Goal: Complete application form: Complete application form

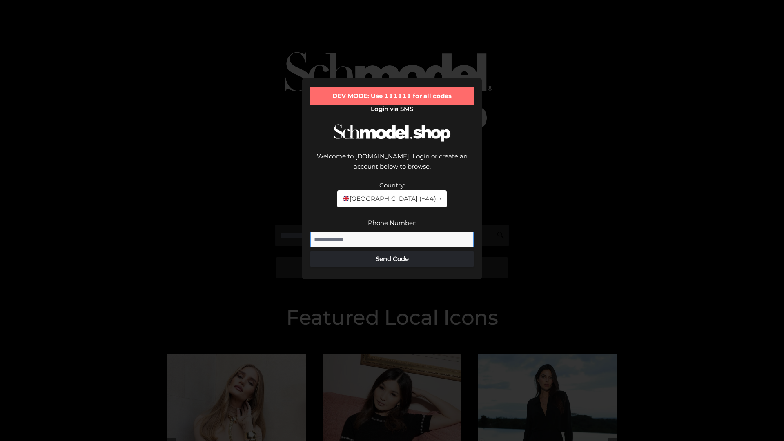
click at [392, 231] on input "Phone Number:" at bounding box center [391, 239] width 163 height 16
type input "**********"
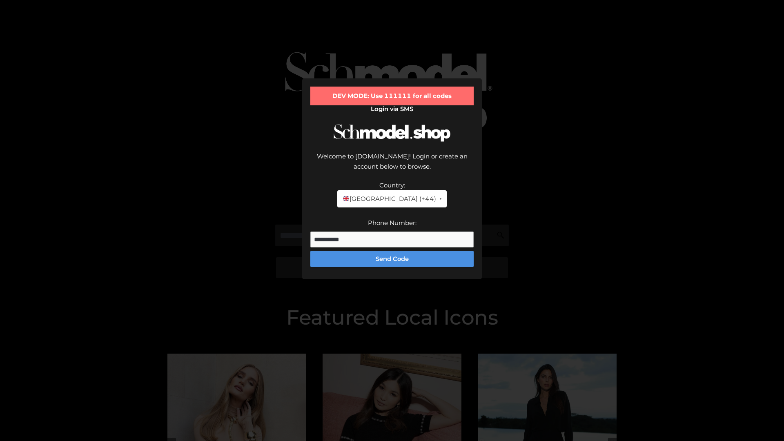
click at [392, 251] on button "Send Code" at bounding box center [391, 259] width 163 height 16
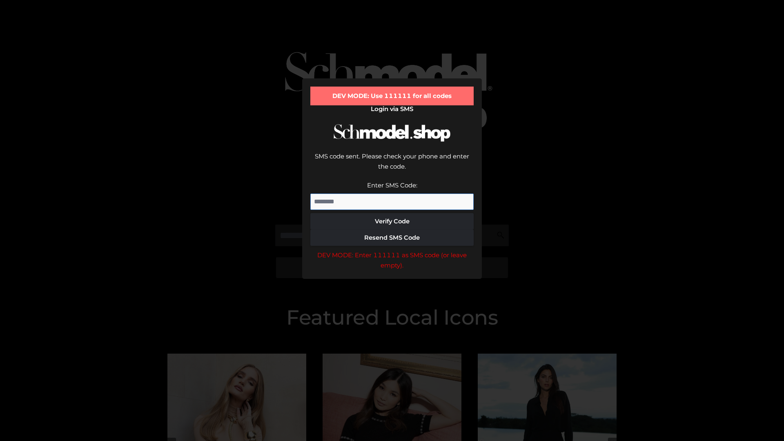
click at [392, 193] on input "Enter SMS Code:" at bounding box center [391, 201] width 163 height 16
type input "******"
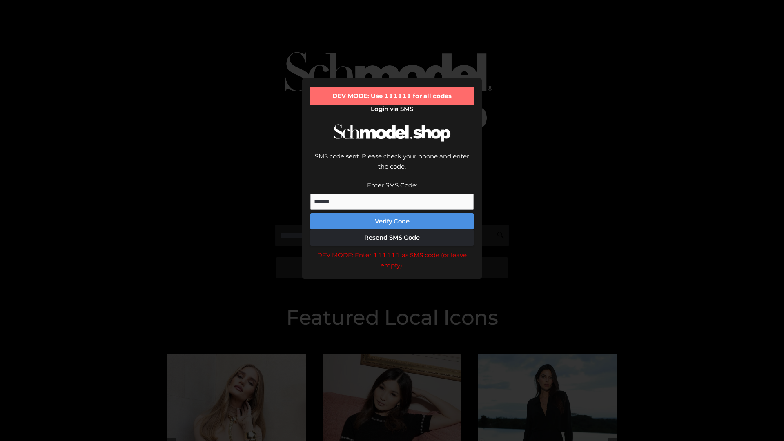
click at [392, 213] on button "Verify Code" at bounding box center [391, 221] width 163 height 16
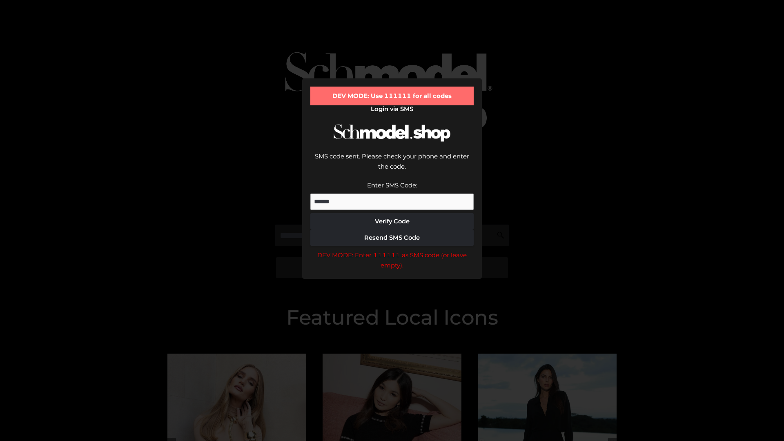
click at [392, 250] on div "DEV MODE: Enter 111111 as SMS code (or leave empty)." at bounding box center [391, 260] width 163 height 21
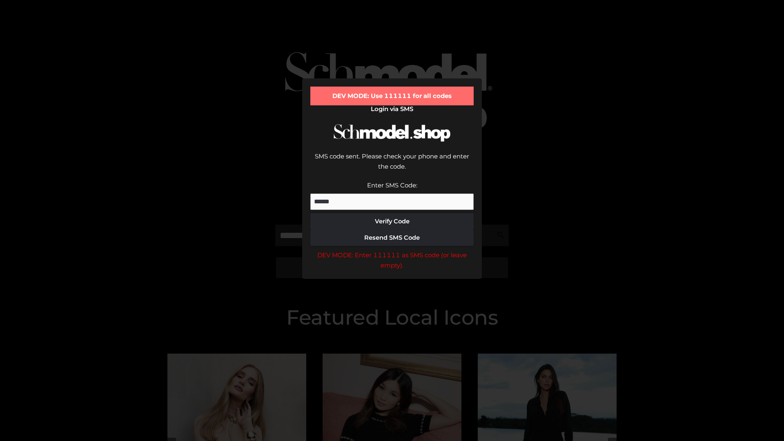
click at [392, 250] on div "DEV MODE: Enter 111111 as SMS code (or leave empty)." at bounding box center [391, 260] width 163 height 21
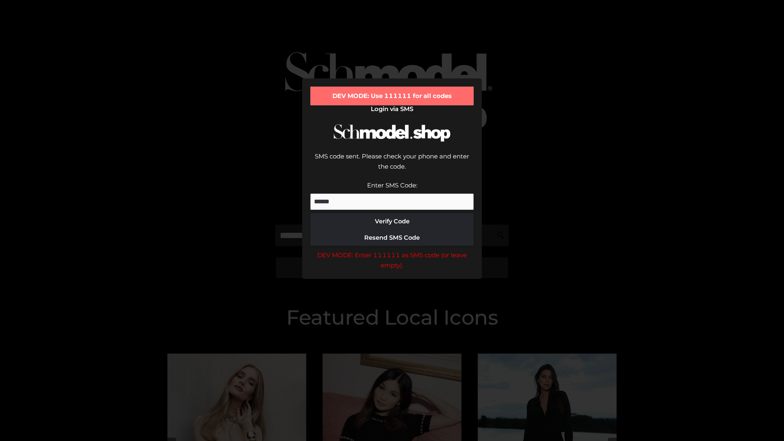
click at [392, 250] on div "DEV MODE: Enter 111111 as SMS code (or leave empty)." at bounding box center [391, 260] width 163 height 21
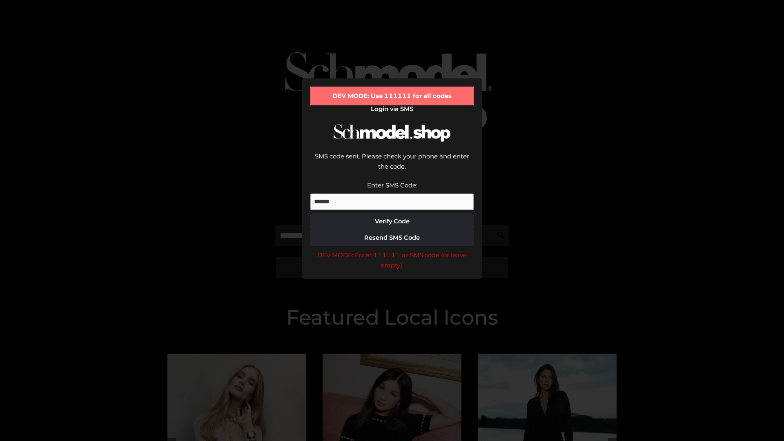
click at [392, 250] on div "DEV MODE: Enter 111111 as SMS code (or leave empty)." at bounding box center [391, 260] width 163 height 21
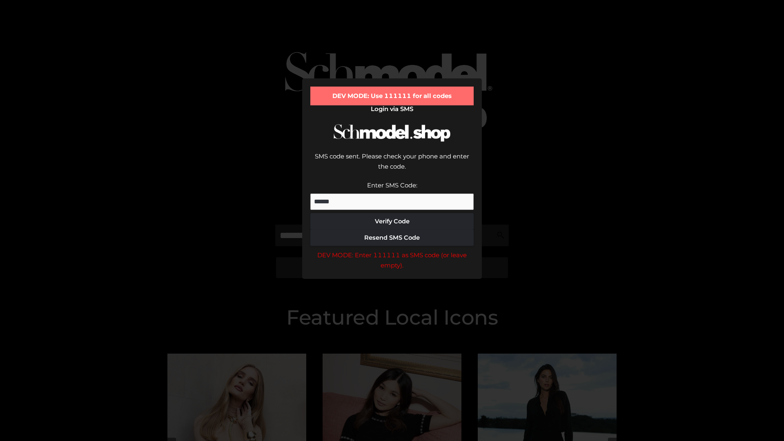
click at [392, 250] on div "DEV MODE: Enter 111111 as SMS code (or leave empty)." at bounding box center [391, 260] width 163 height 21
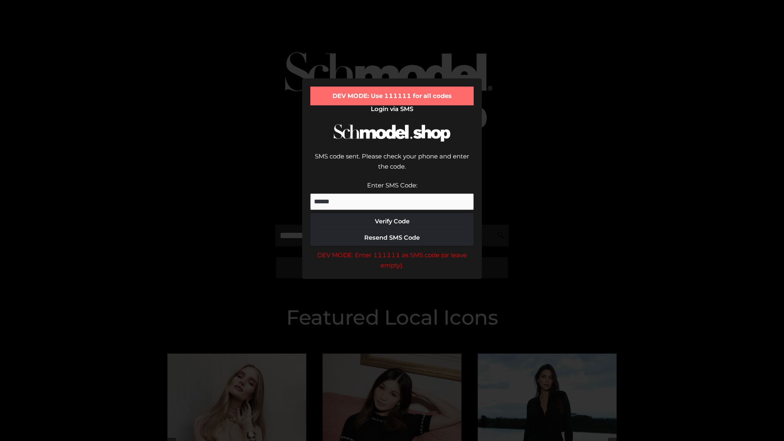
click at [392, 250] on div "DEV MODE: Enter 111111 as SMS code (or leave empty)." at bounding box center [391, 260] width 163 height 21
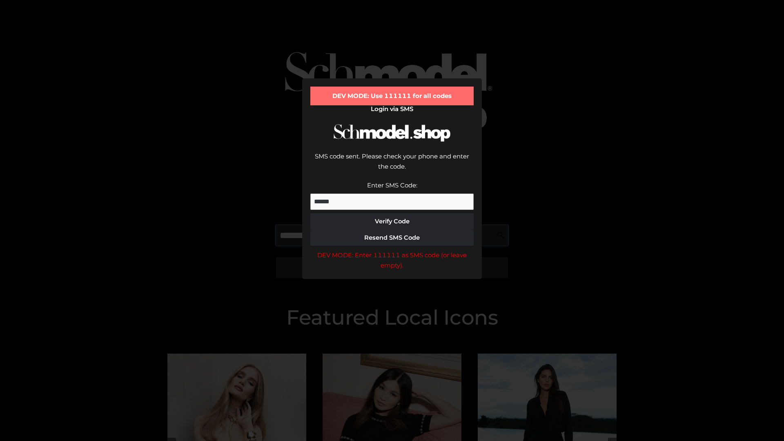
scroll to position [0, 42]
click at [392, 250] on div "DEV MODE: Enter 111111 as SMS code (or leave empty)." at bounding box center [391, 260] width 163 height 21
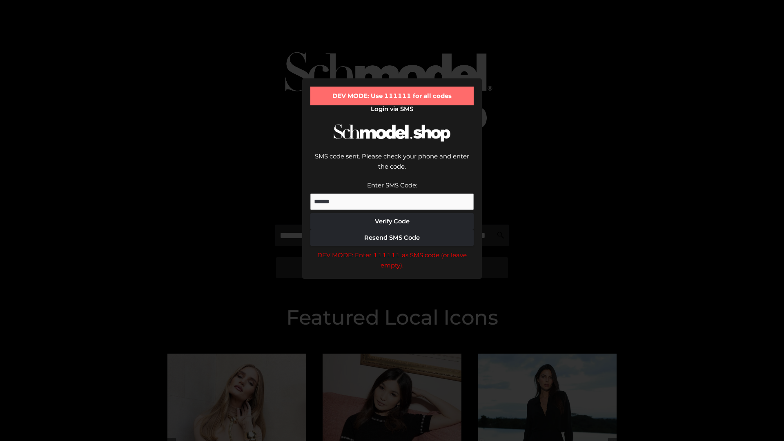
click at [392, 250] on div "DEV MODE: Enter 111111 as SMS code (or leave empty)." at bounding box center [391, 260] width 163 height 21
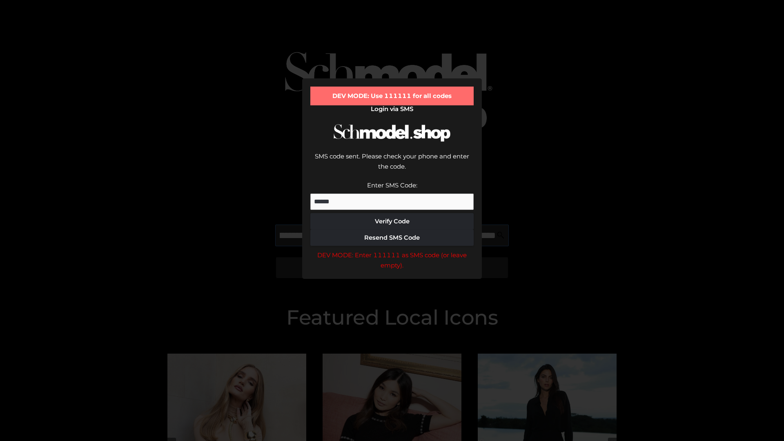
scroll to position [0, 89]
click at [392, 250] on div "DEV MODE: Enter 111111 as SMS code (or leave empty)." at bounding box center [391, 260] width 163 height 21
type input "**********"
